Goal: Task Accomplishment & Management: Manage account settings

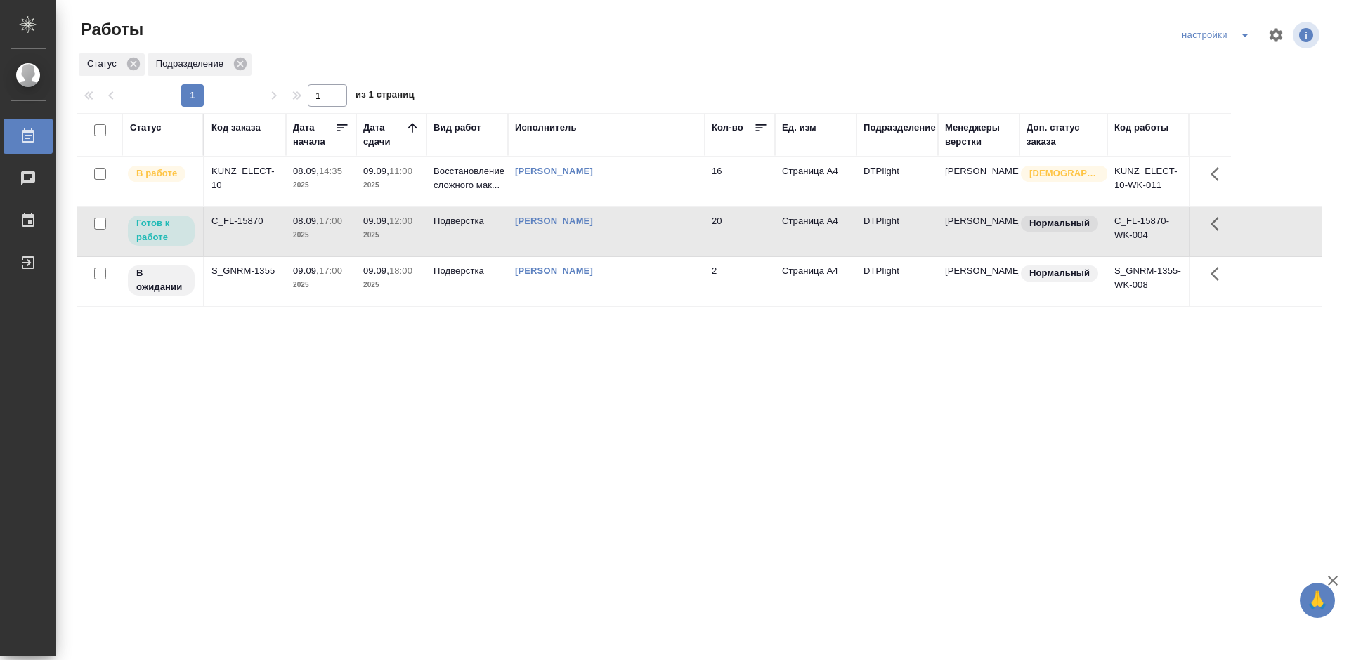
click at [230, 221] on div "C_FL-15870" at bounding box center [244, 221] width 67 height 14
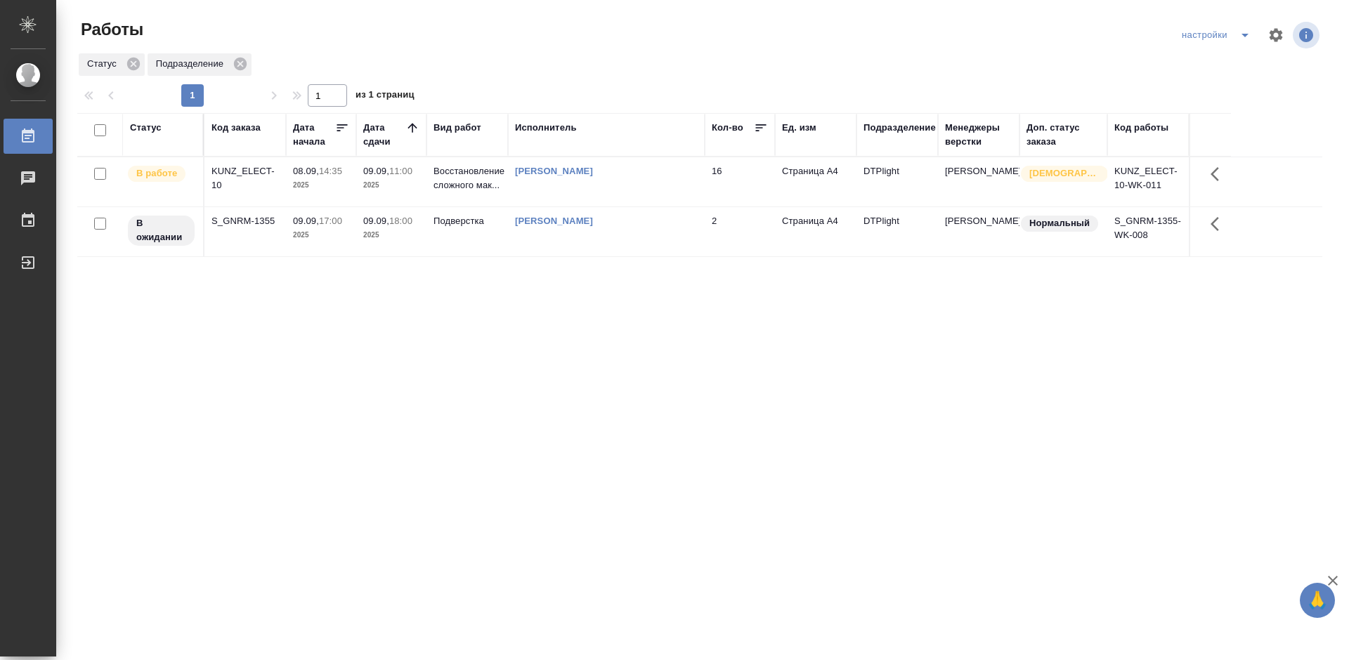
click at [478, 336] on div "Статус Код заказа Дата начала Дата сдачи Вид работ Исполнитель Кол-во Ед. изм П…" at bounding box center [699, 366] width 1245 height 506
click at [240, 168] on div "KUNZ_ELECT-10" at bounding box center [244, 178] width 67 height 28
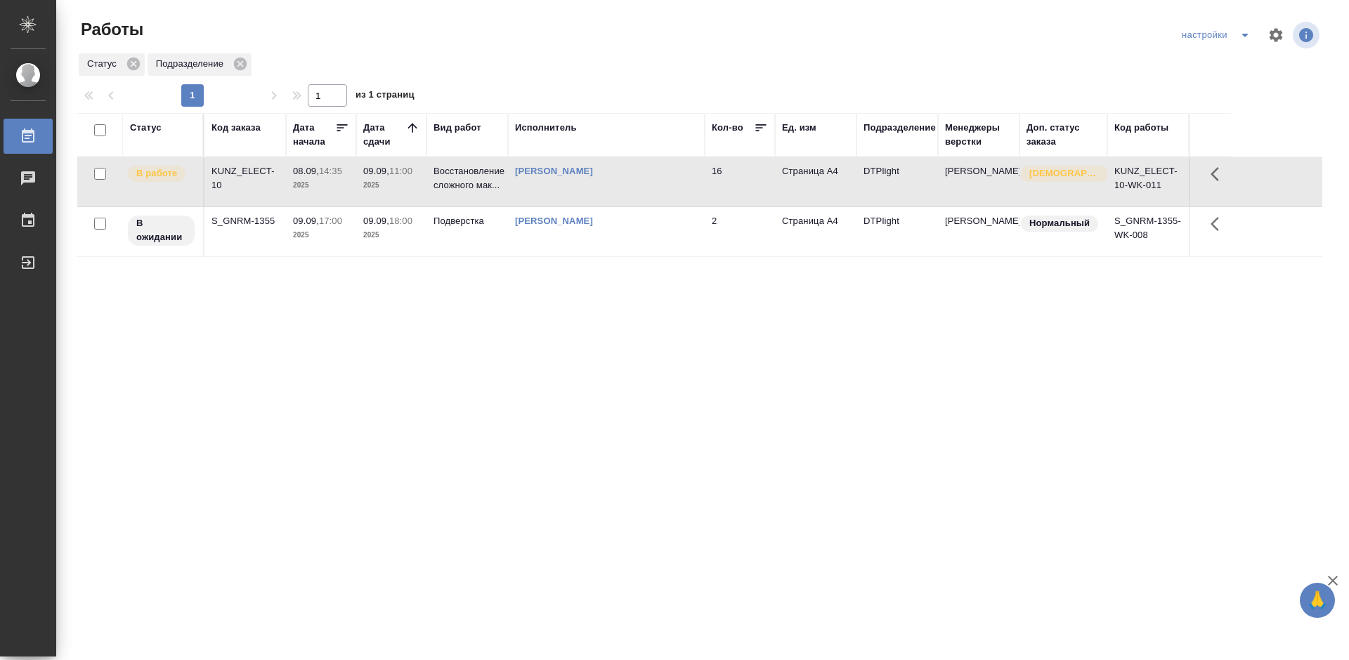
click at [240, 168] on div "KUNZ_ELECT-10" at bounding box center [244, 178] width 67 height 28
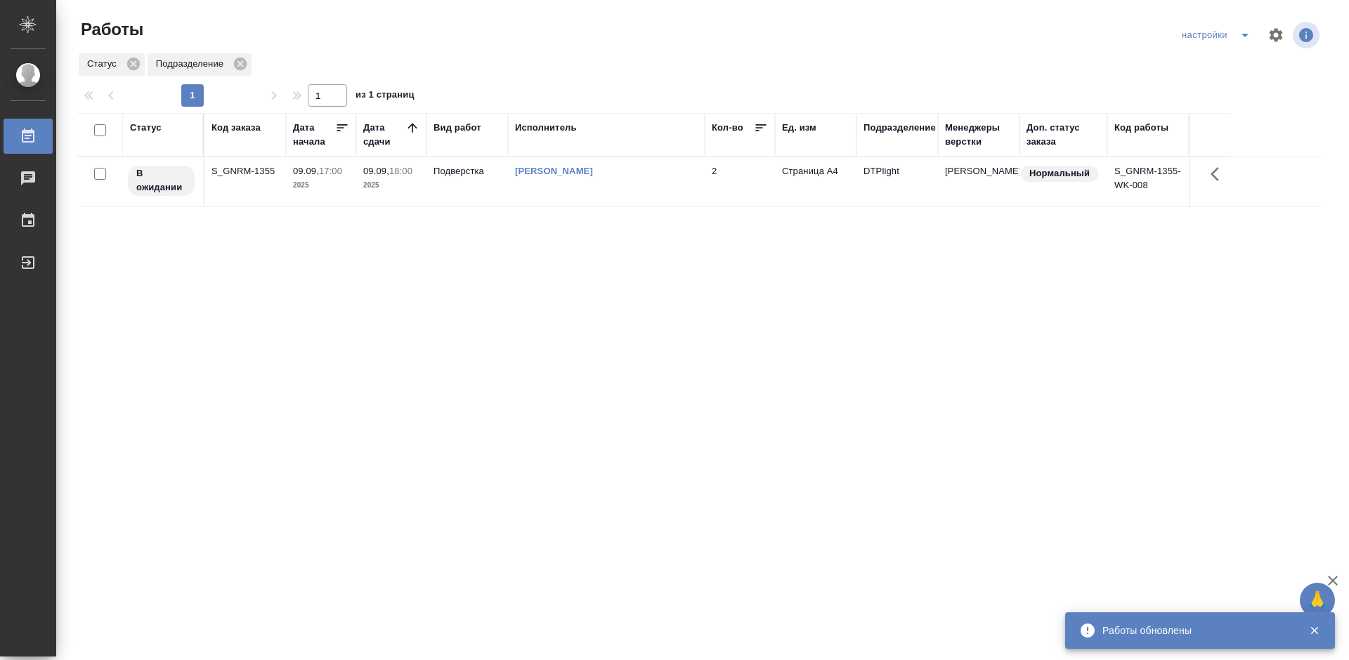
click at [547, 272] on div "Статус Код заказа Дата начала Дата сдачи Вид работ Исполнитель Кол-во Ед. изм П…" at bounding box center [699, 366] width 1245 height 506
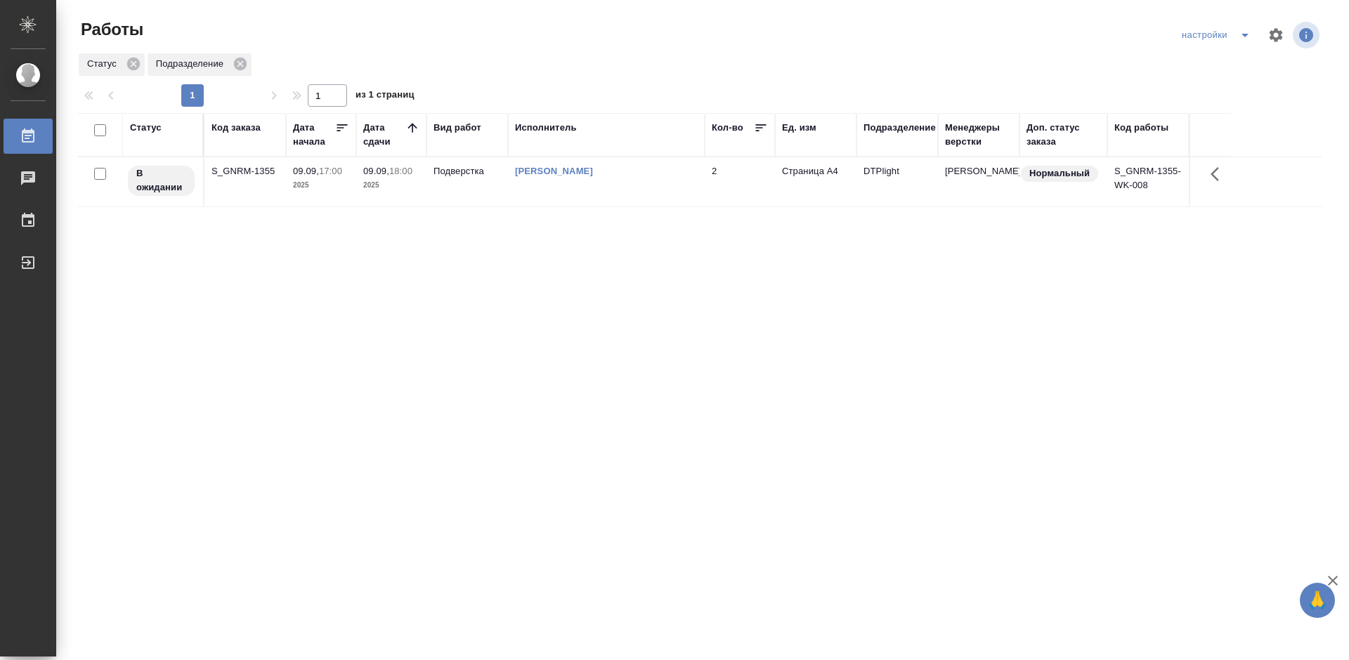
click at [555, 263] on div "Статус Код заказа Дата начала Дата сдачи Вид работ Исполнитель Кол-во Ед. изм П…" at bounding box center [699, 366] width 1245 height 506
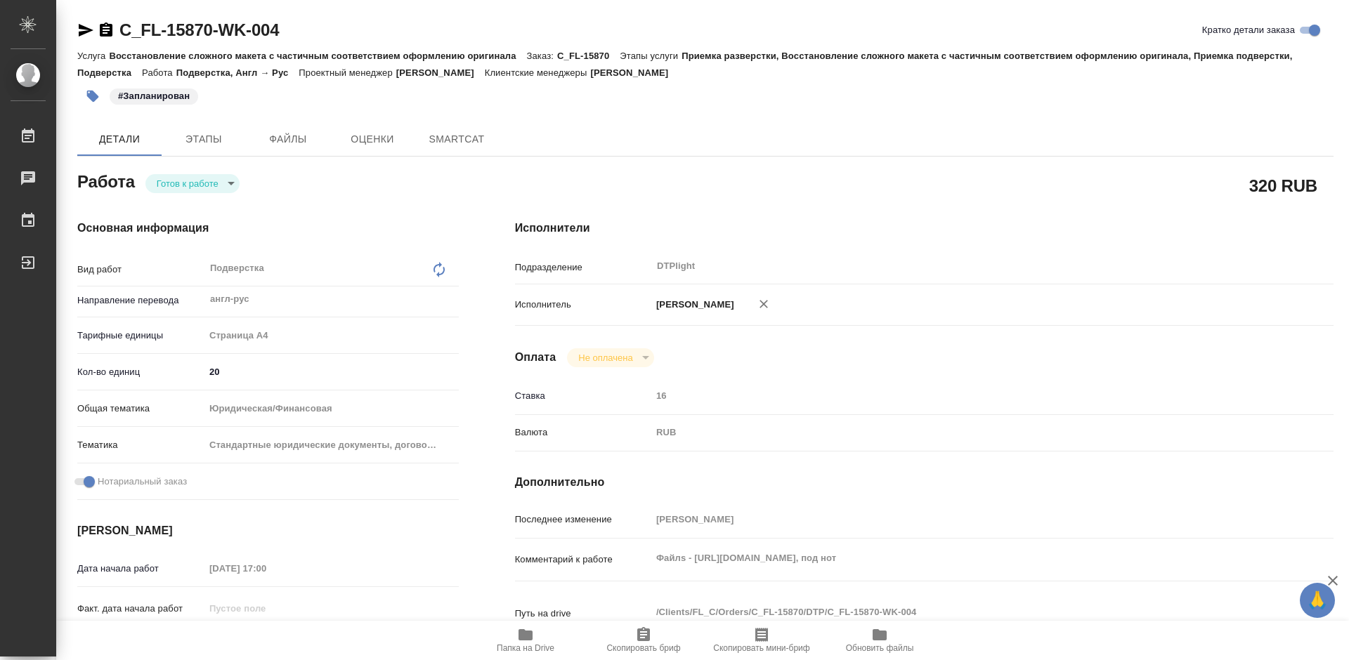
type textarea "x"
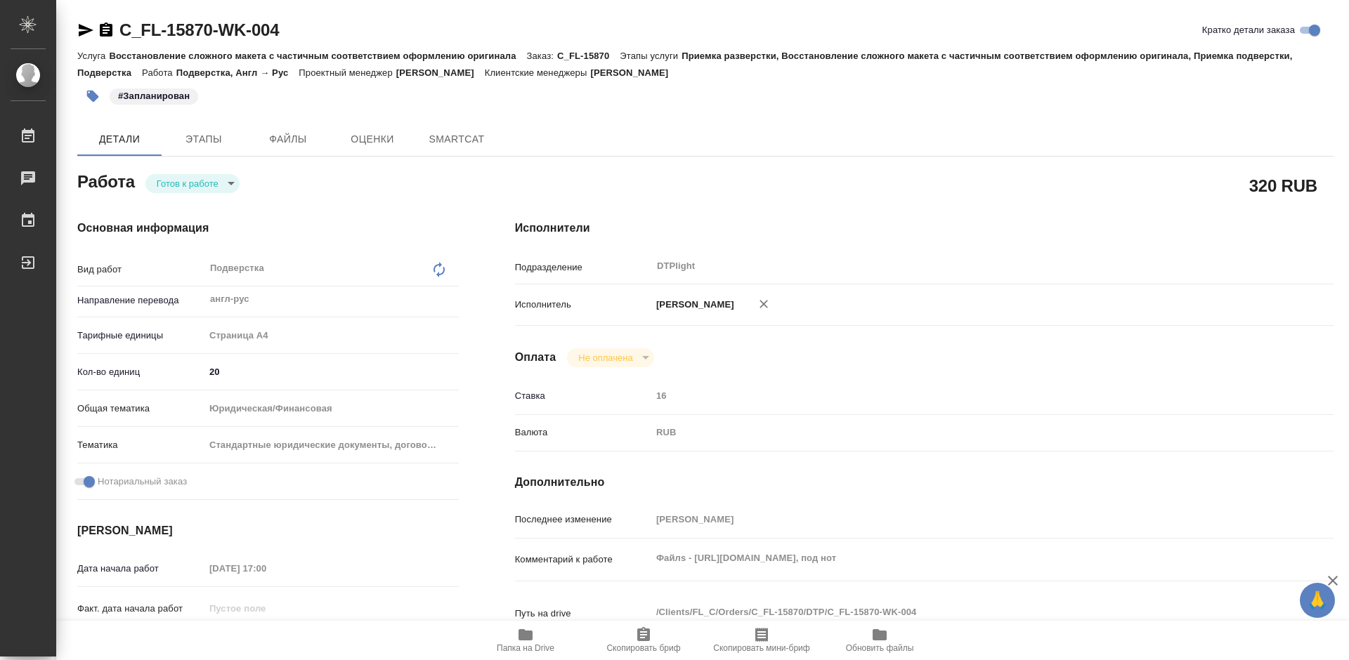
type textarea "x"
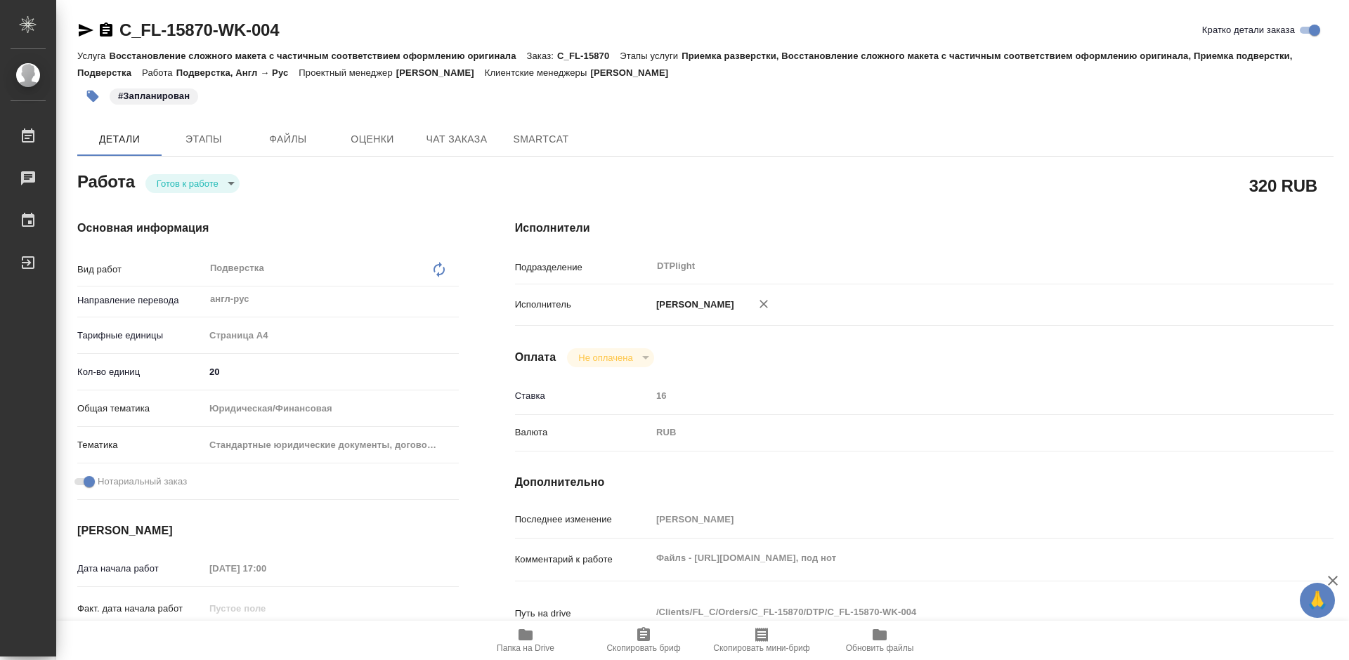
click at [185, 180] on body "🙏 .cls-1 fill:#fff; AWATERA Tretyakova Mariya Работы Чаты График Выйти C_FL-158…" at bounding box center [674, 330] width 1349 height 660
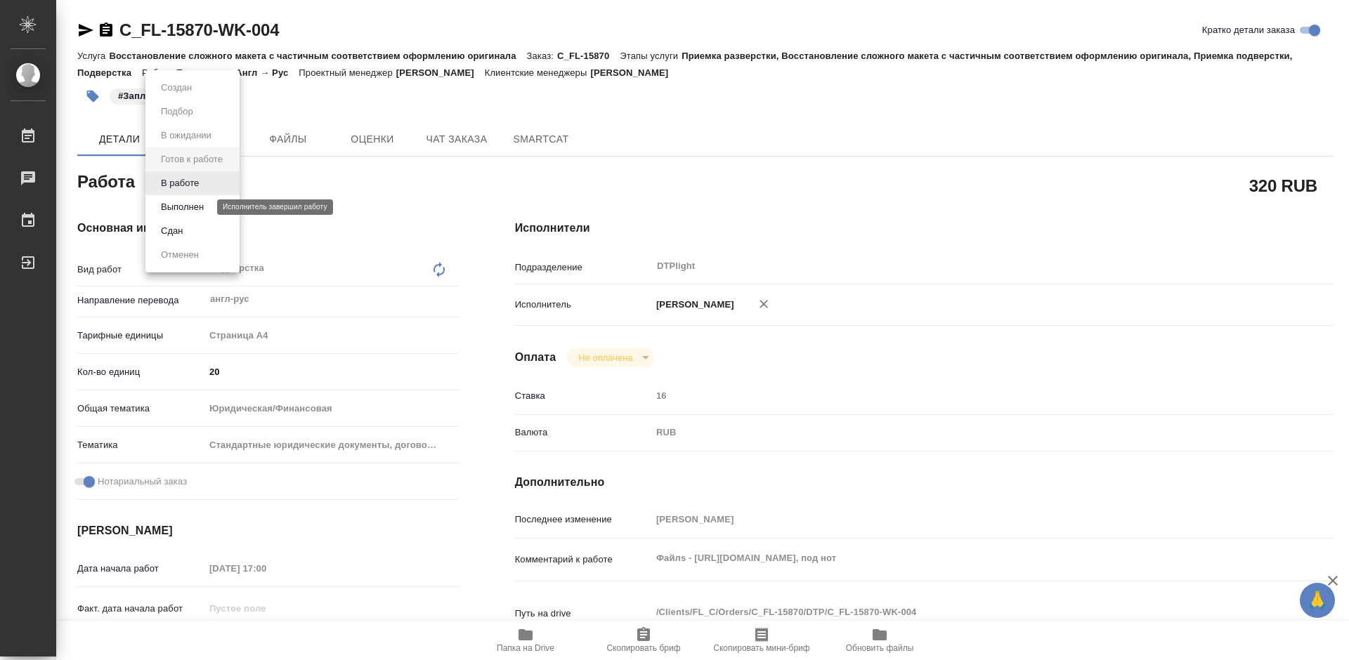
type textarea "x"
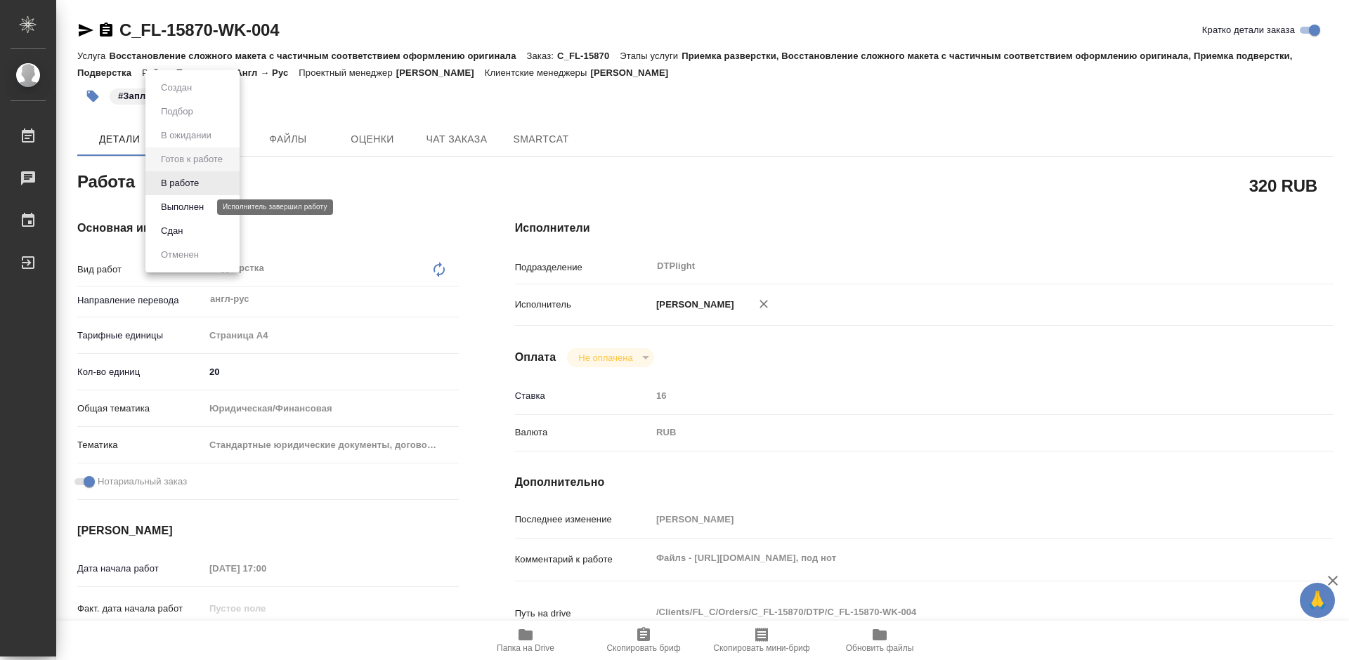
click at [195, 208] on button "Выполнен" at bounding box center [182, 206] width 51 height 15
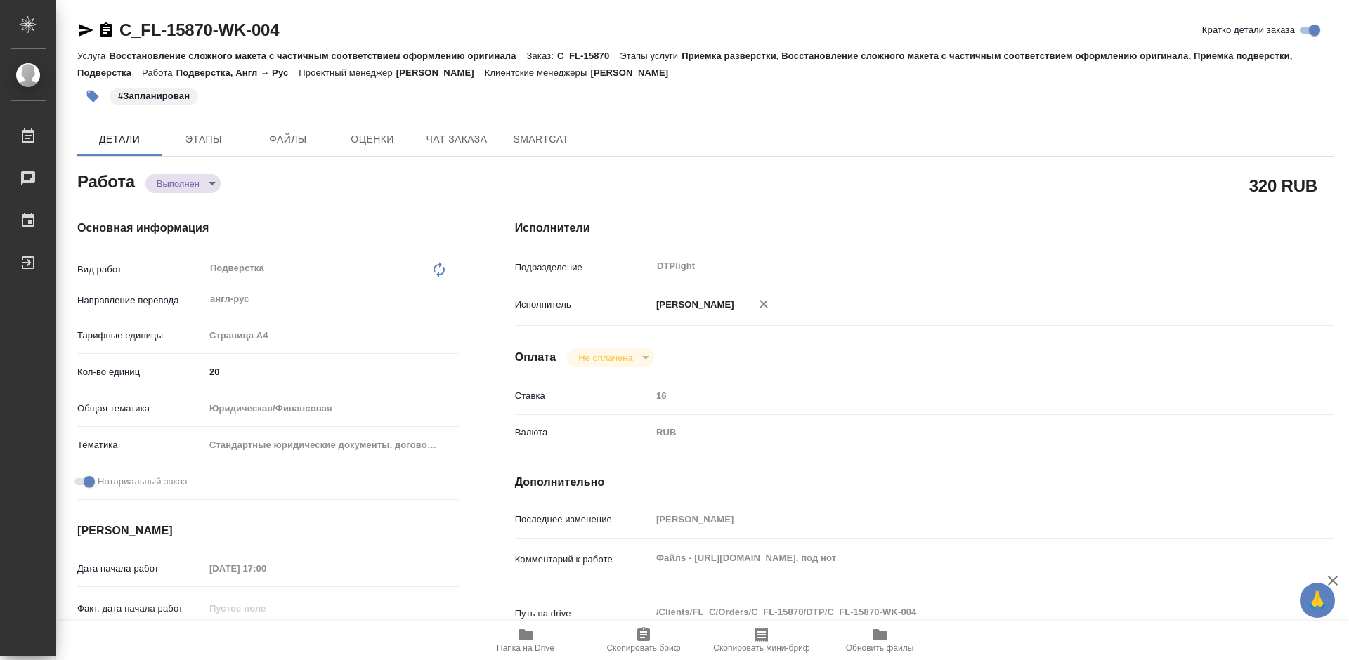
type textarea "x"
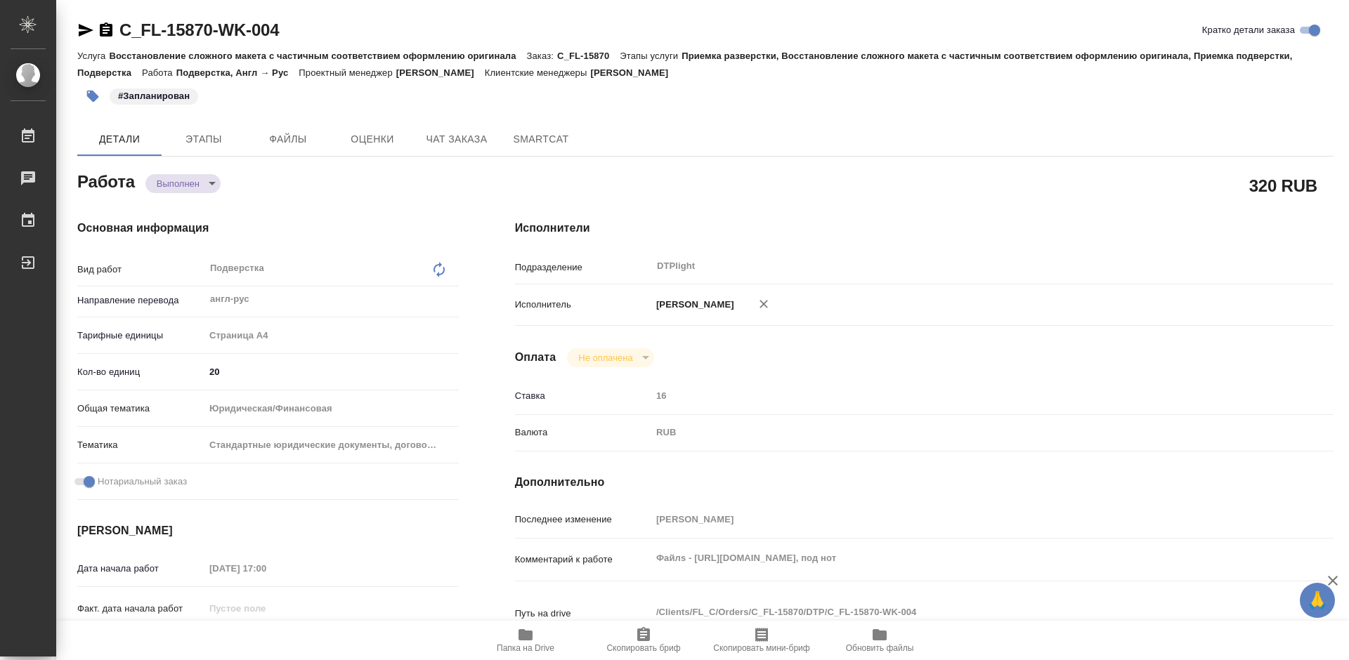
type textarea "x"
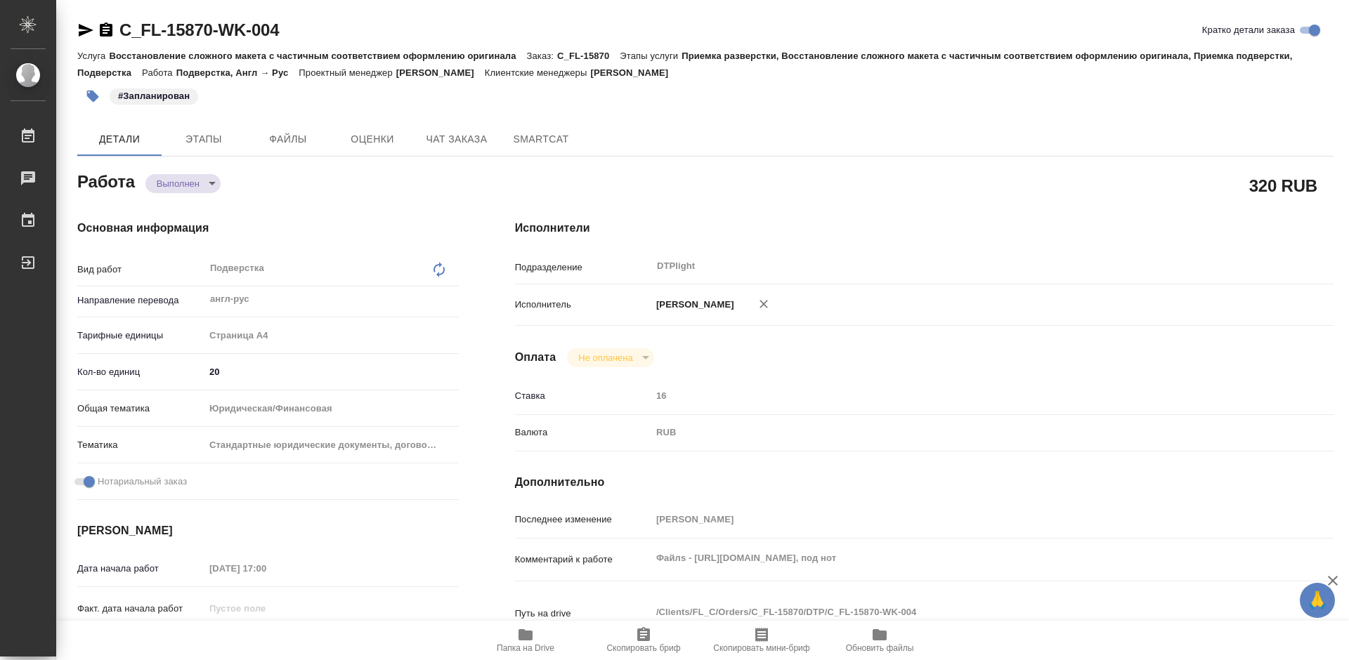
type textarea "x"
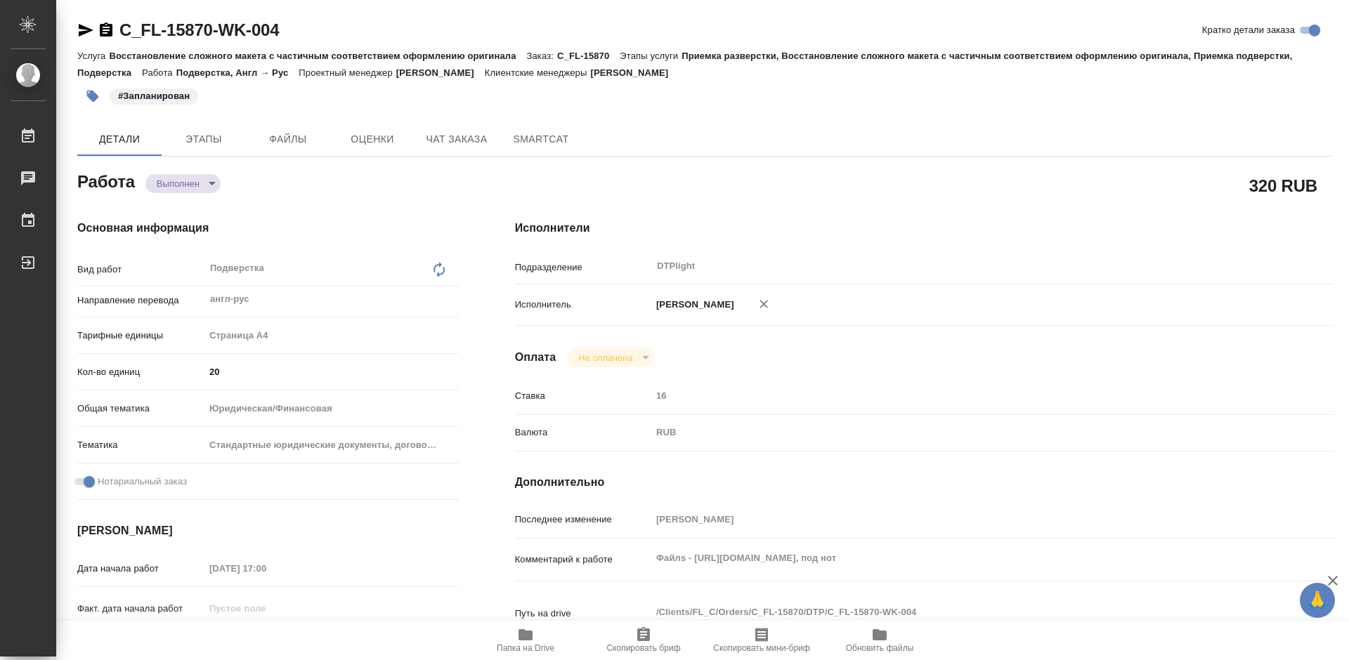
type textarea "x"
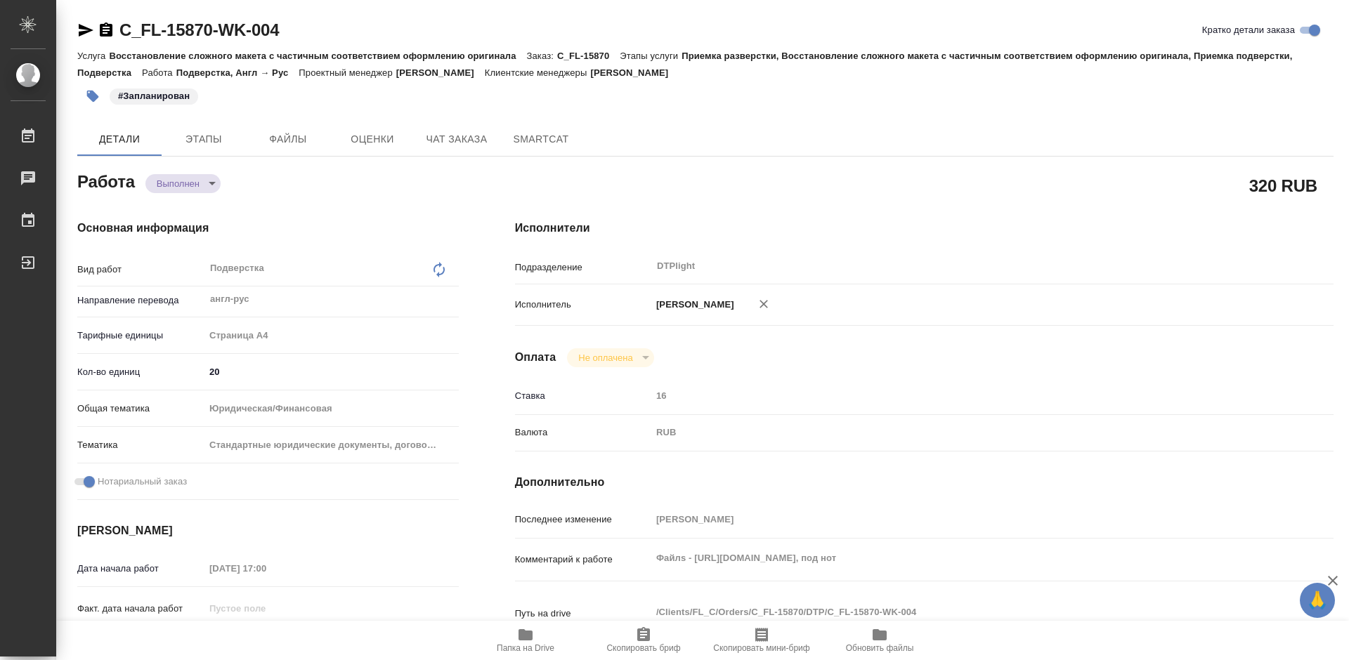
type textarea "x"
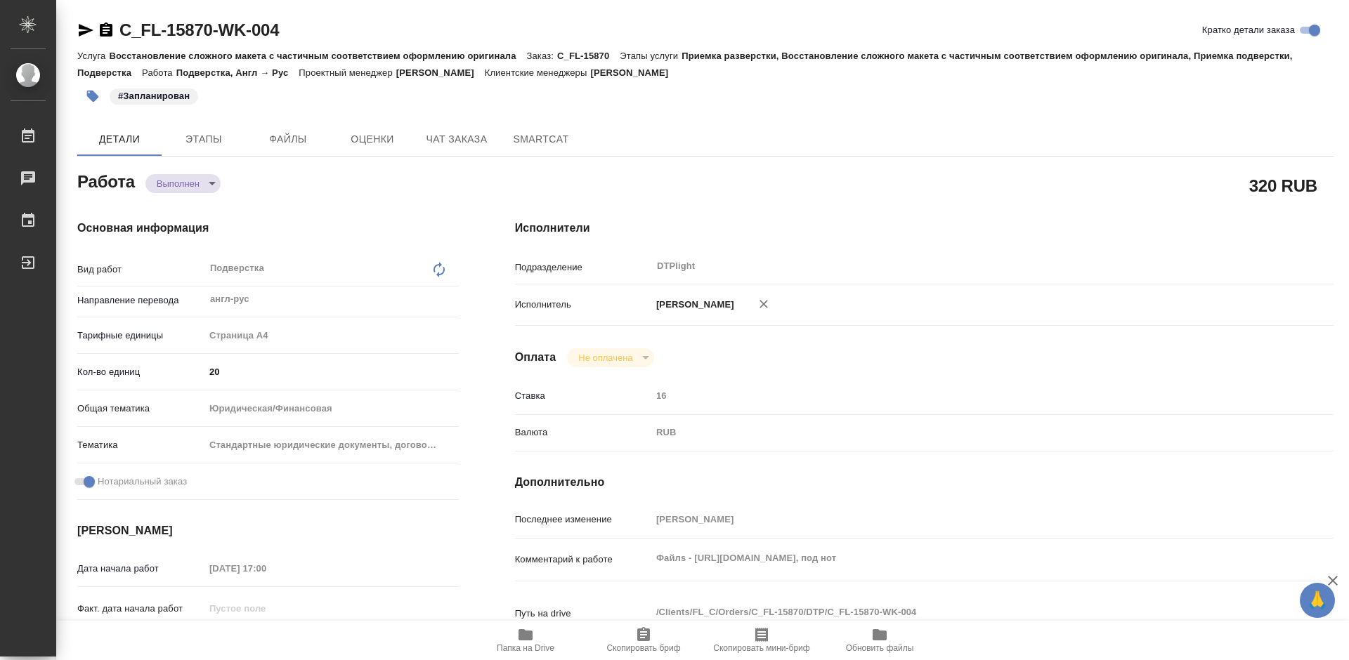
scroll to position [70, 0]
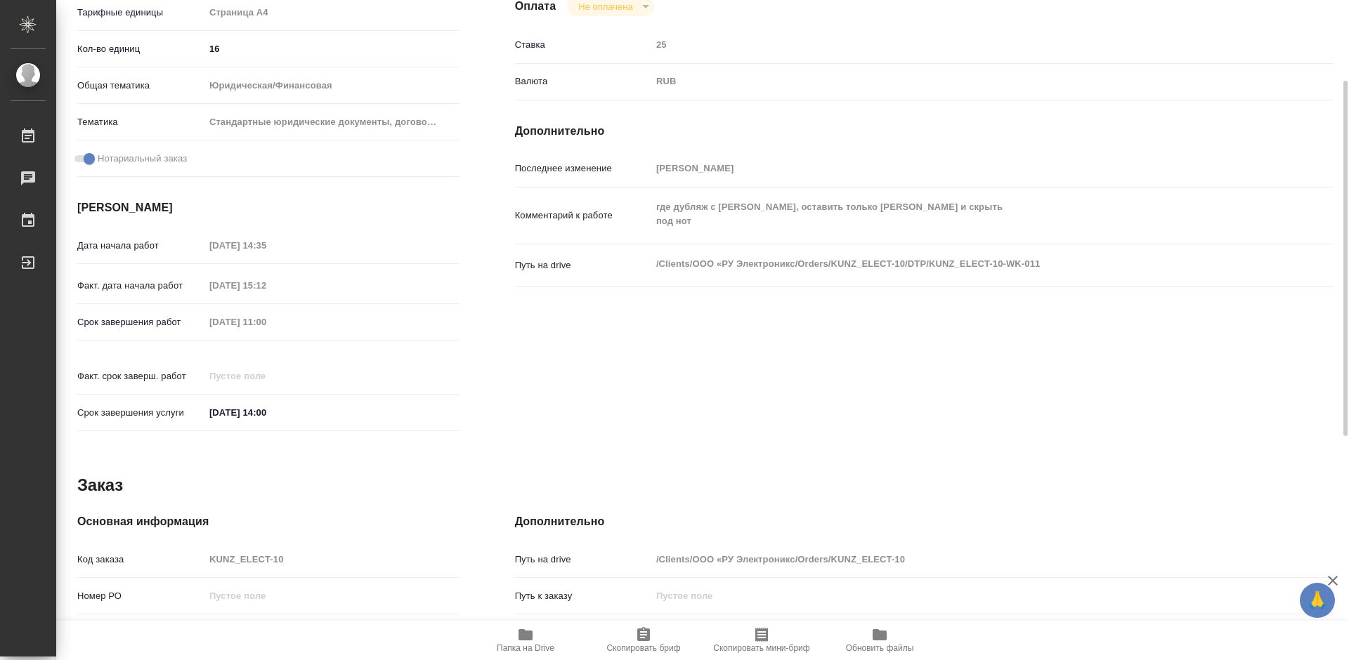
scroll to position [211, 0]
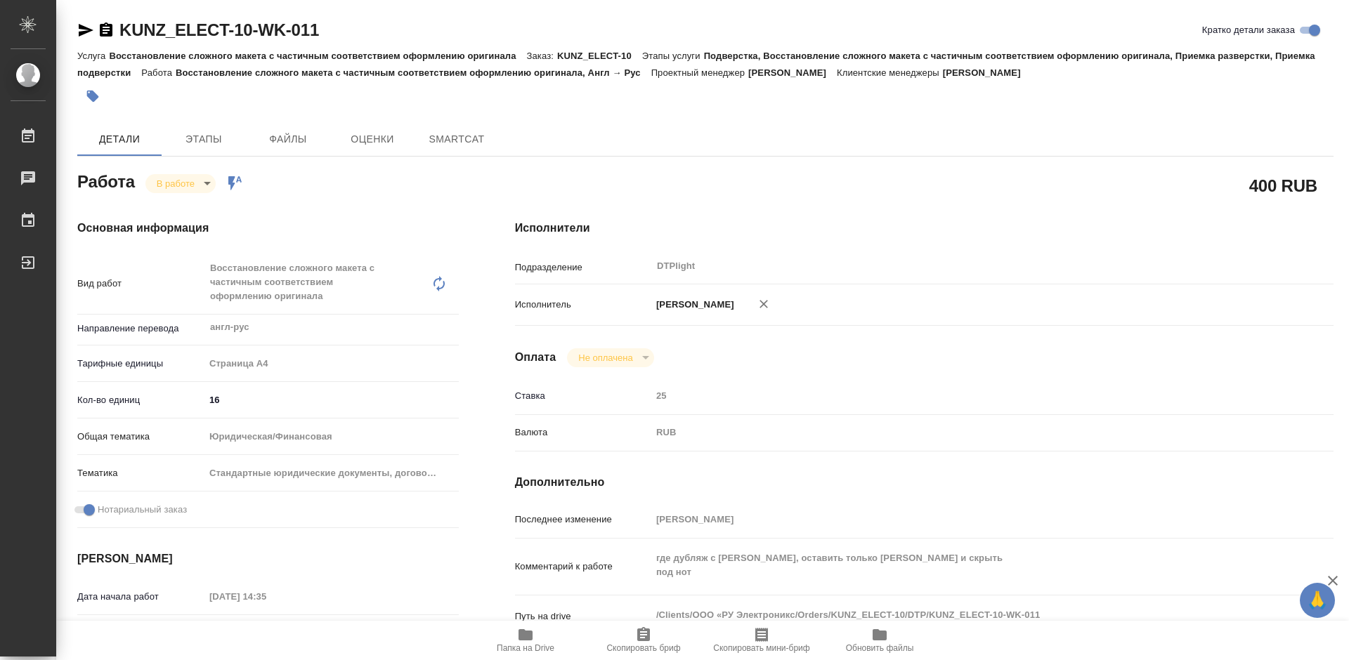
type textarea "x"
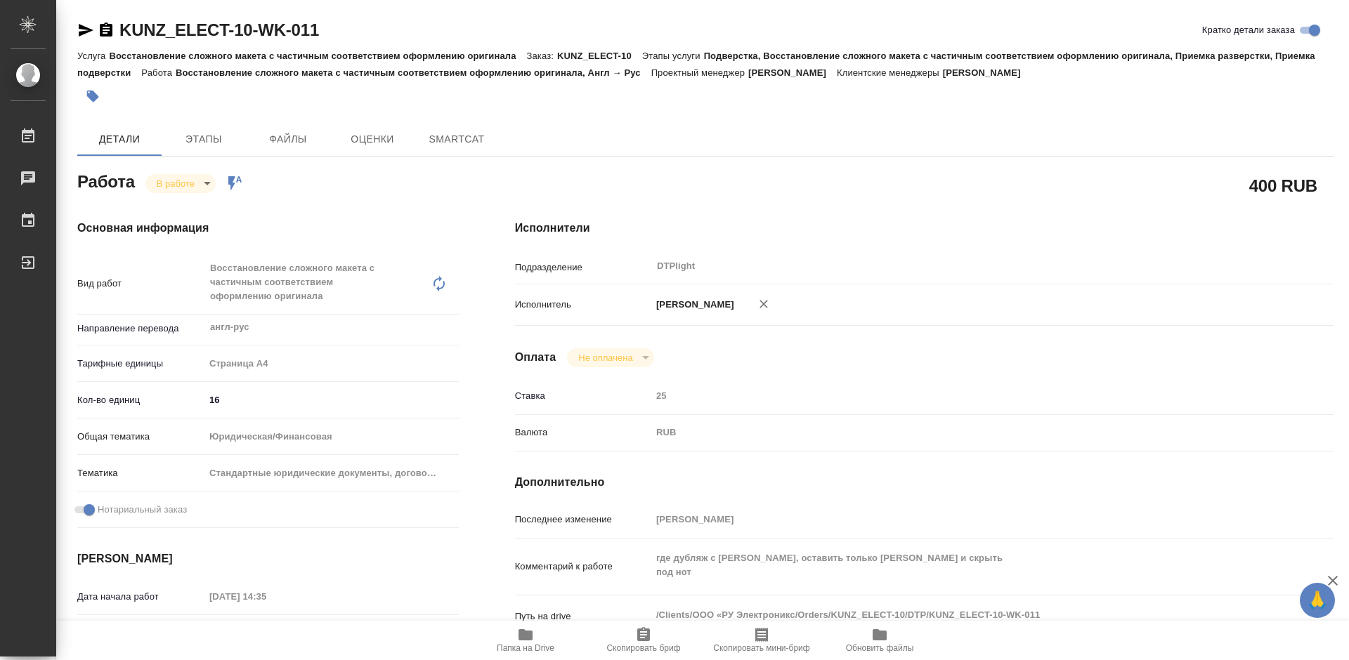
type textarea "x"
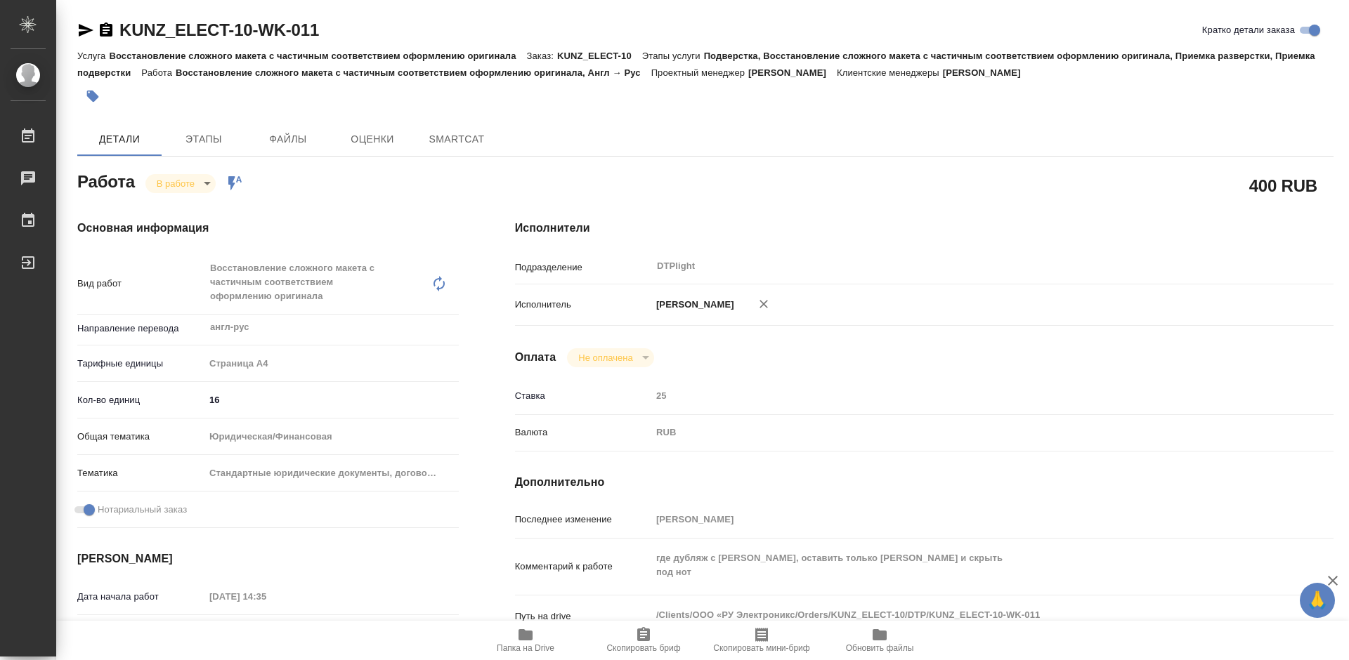
type textarea "x"
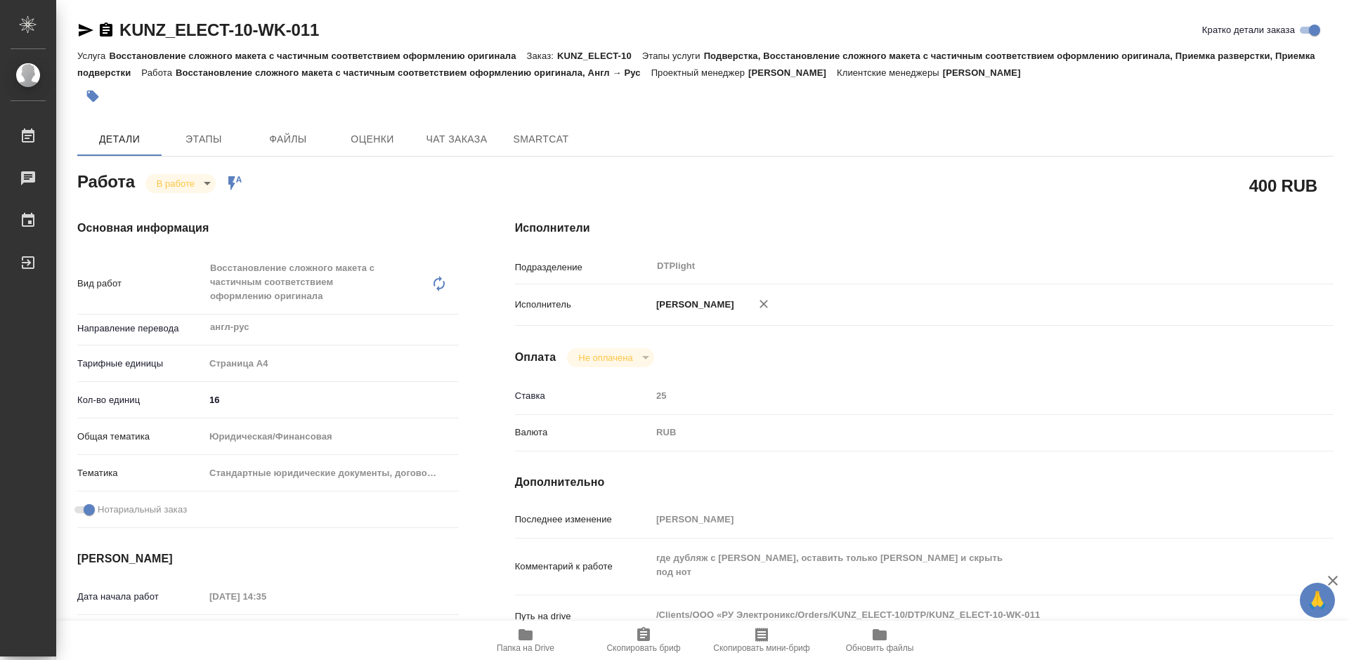
type textarea "x"
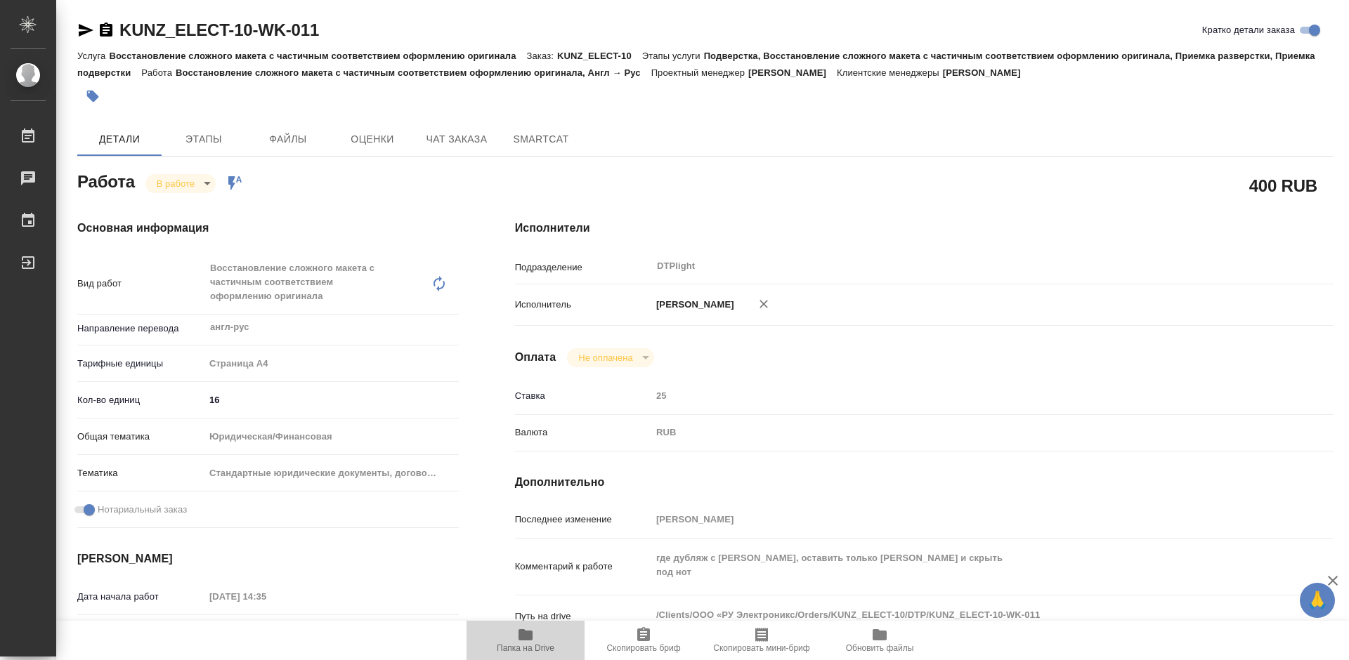
click at [527, 638] on icon "button" at bounding box center [525, 634] width 14 height 11
type textarea "x"
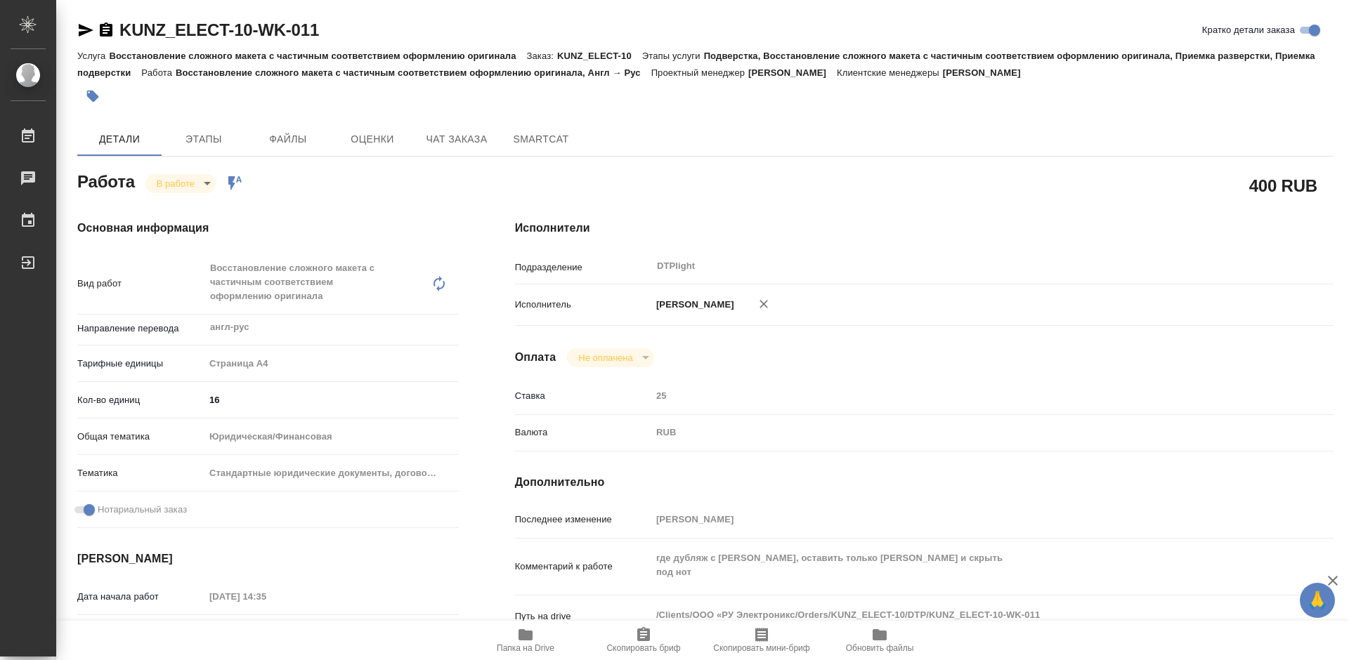
type textarea "x"
click at [176, 182] on body "🙏 .cls-1 fill:#fff; AWATERA Tretyakova Mariya Работы 0 Чаты График Выйти KUNZ_E…" at bounding box center [674, 330] width 1349 height 660
click at [355, 192] on div at bounding box center [674, 330] width 1349 height 660
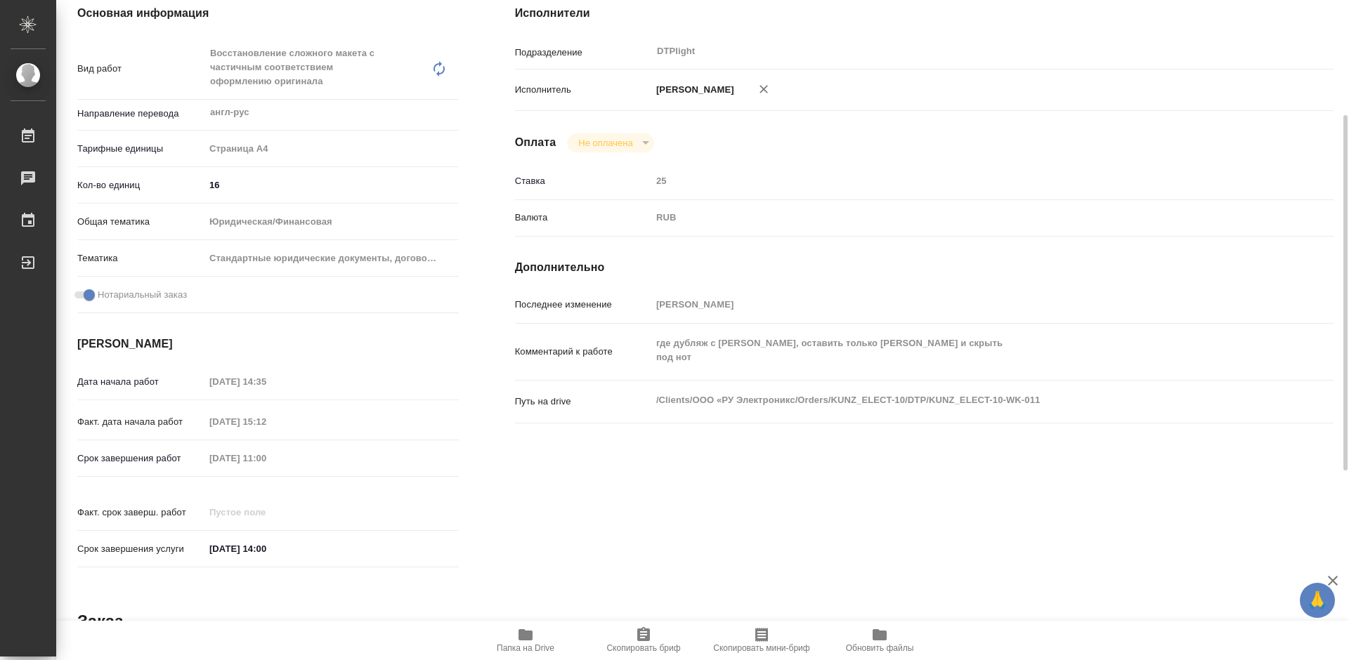
scroll to position [4, 0]
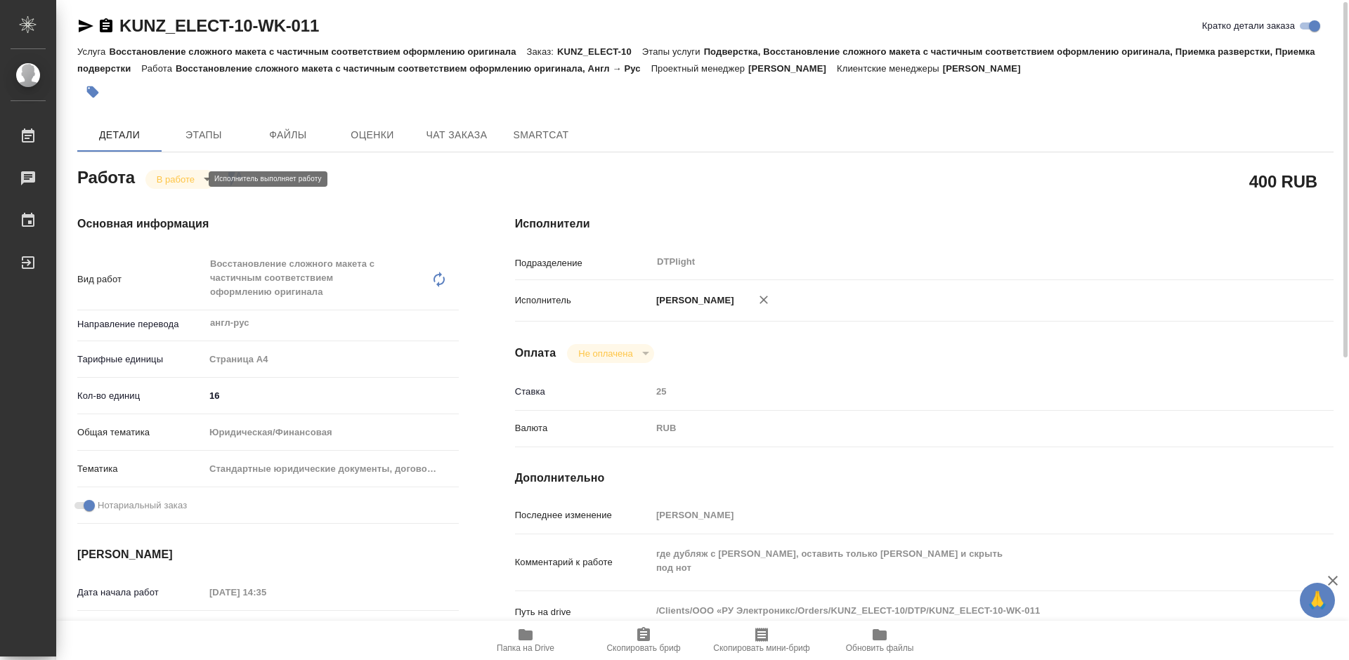
click at [186, 184] on body "🙏 .cls-1 fill:#fff; AWATERA Tretyakova Mariya Работы 0 Чаты График Выйти KUNZ_E…" at bounding box center [674, 330] width 1349 height 660
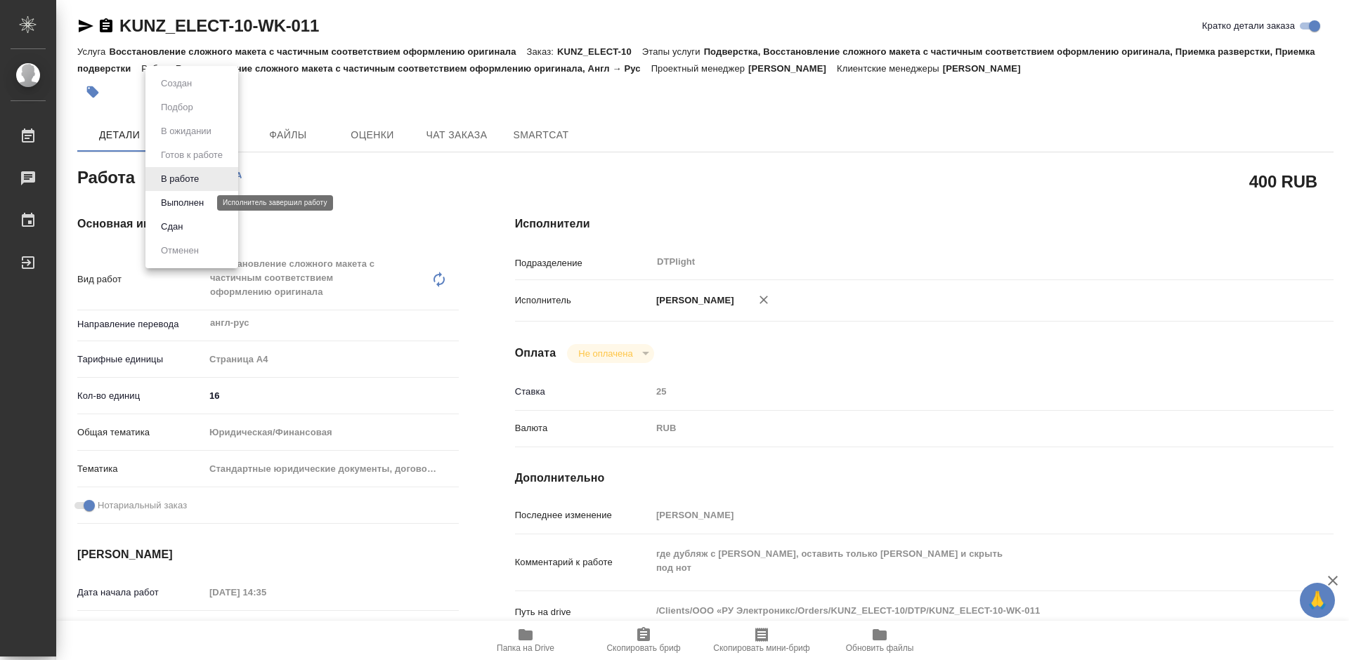
click at [191, 204] on button "Выполнен" at bounding box center [182, 202] width 51 height 15
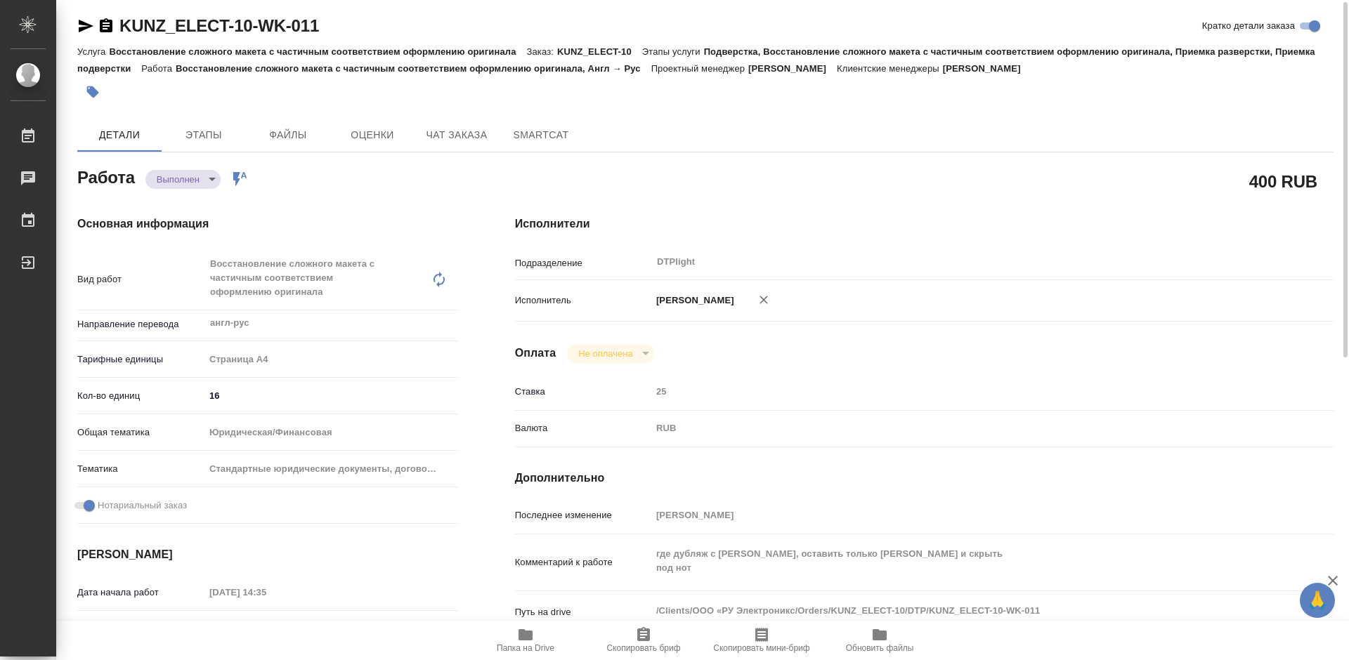
type textarea "x"
